Goal: Check status

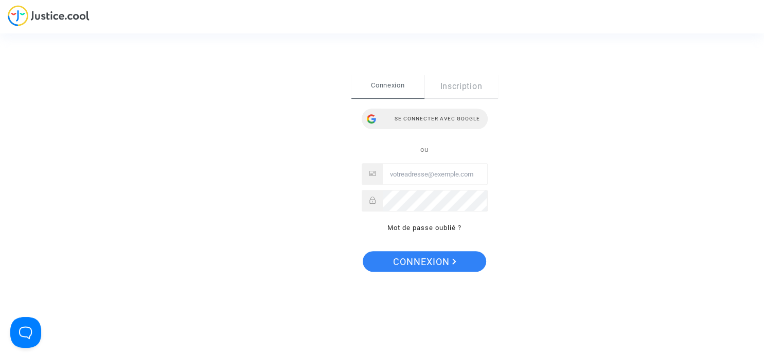
click at [425, 124] on div "Se connecter avec Google" at bounding box center [425, 119] width 126 height 21
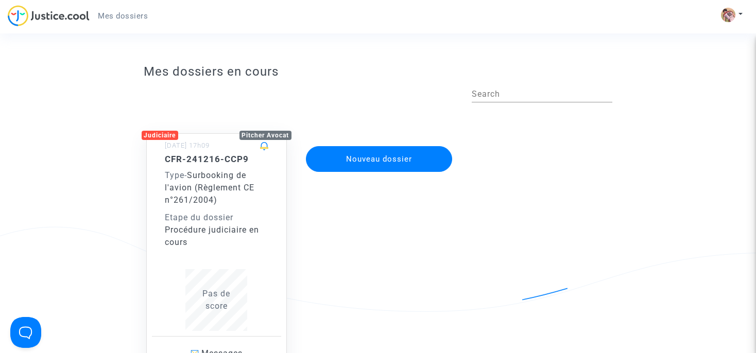
click at [225, 195] on div "Type - Surbooking de l'avion (Règlement CE n°261/2004)" at bounding box center [217, 187] width 104 height 37
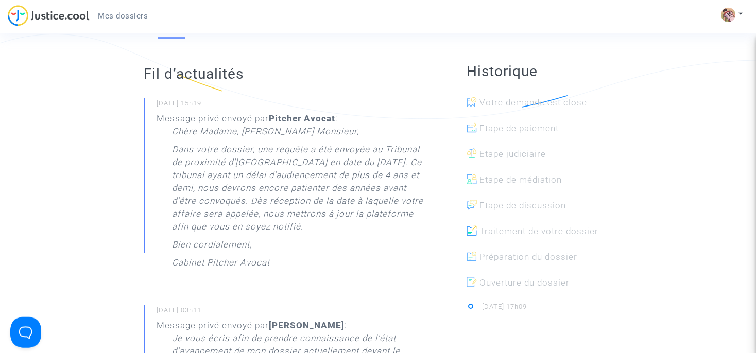
scroll to position [217, 0]
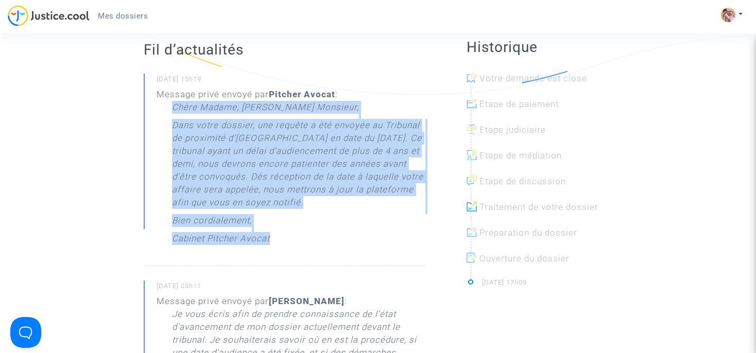
drag, startPoint x: 275, startPoint y: 244, endPoint x: 164, endPoint y: 112, distance: 172.1
click at [164, 112] on div "Message privé envoyé par Pitcher Avocat : Chère Madame, Cher Monsieur, Dans vot…" at bounding box center [290, 169] width 269 height 162
copy div "Chère Madame, Cher Monsieur, Dans votre dossier, une requête a été envoyée au T…"
click at [306, 168] on p "Dans votre dossier, une requête a été envoyée au Tribunal de proximité d'Aulnay…" at bounding box center [298, 166] width 253 height 95
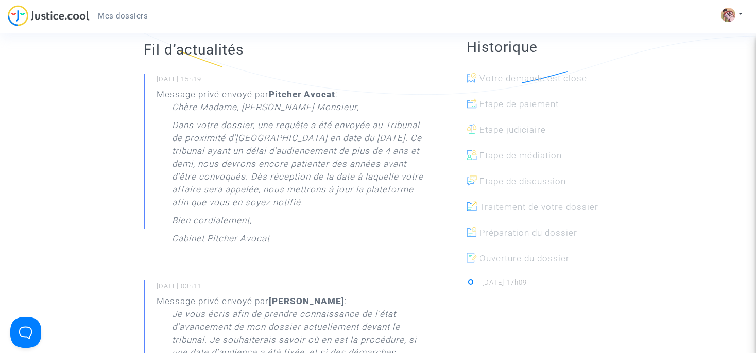
click at [274, 239] on div "Chère Madame, Cher Monsieur, Dans votre dossier, une requête a été envoyée au T…" at bounding box center [298, 175] width 253 height 149
click at [272, 235] on div "Chère Madame, Cher Monsieur, Dans votre dossier, une requête a été envoyée au T…" at bounding box center [298, 175] width 253 height 149
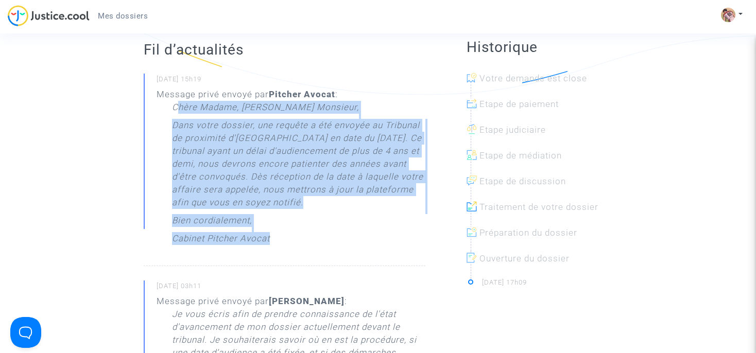
drag, startPoint x: 280, startPoint y: 238, endPoint x: 176, endPoint y: 111, distance: 164.3
click at [176, 111] on div "Chère Madame, Cher Monsieur, Dans votre dossier, une requête a été envoyée au T…" at bounding box center [298, 175] width 253 height 149
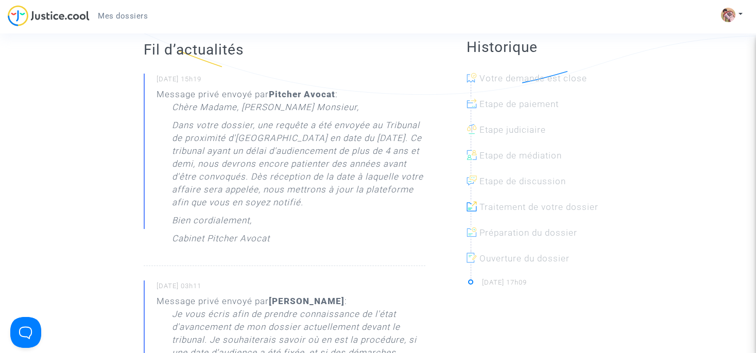
click at [176, 111] on p "Chère Madame, Cher Monsieur," at bounding box center [265, 110] width 187 height 18
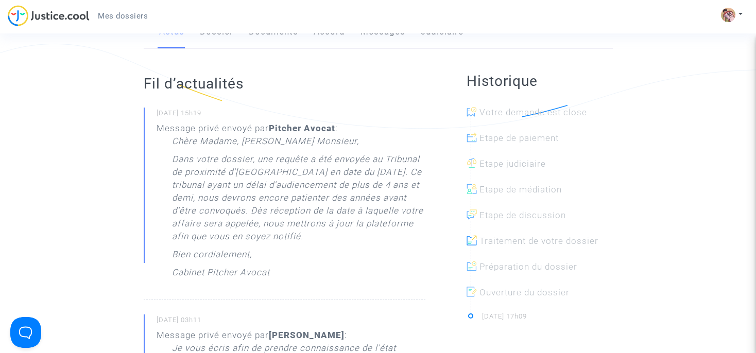
scroll to position [0, 0]
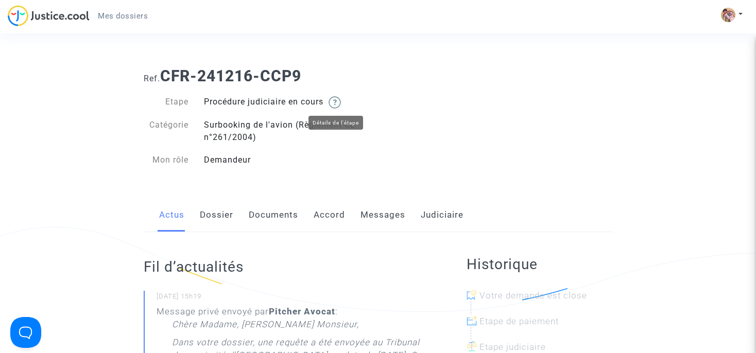
click at [339, 103] on img at bounding box center [334, 102] width 12 height 12
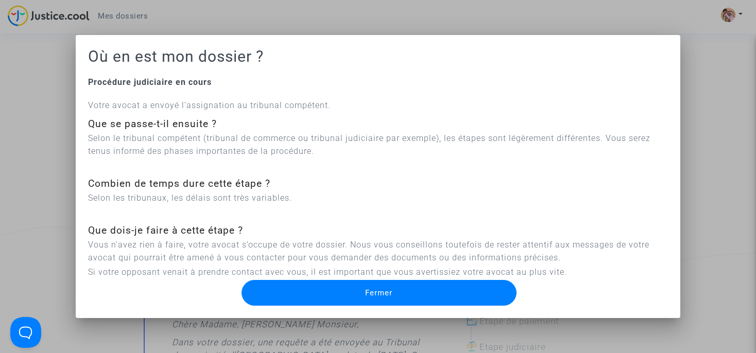
click at [415, 283] on button "Fermer" at bounding box center [378, 293] width 274 height 26
